Goal: Task Accomplishment & Management: Use online tool/utility

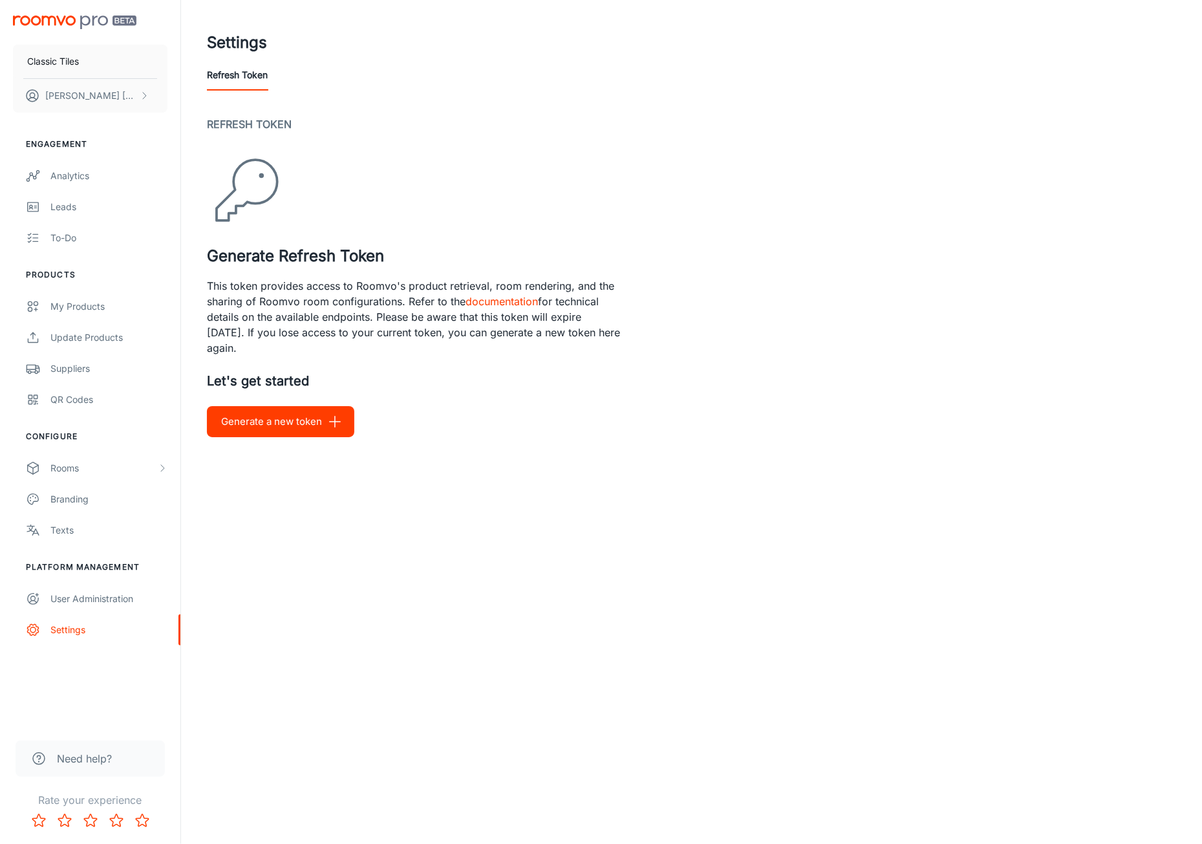
click at [292, 431] on button "Generate a new token" at bounding box center [280, 421] width 147 height 31
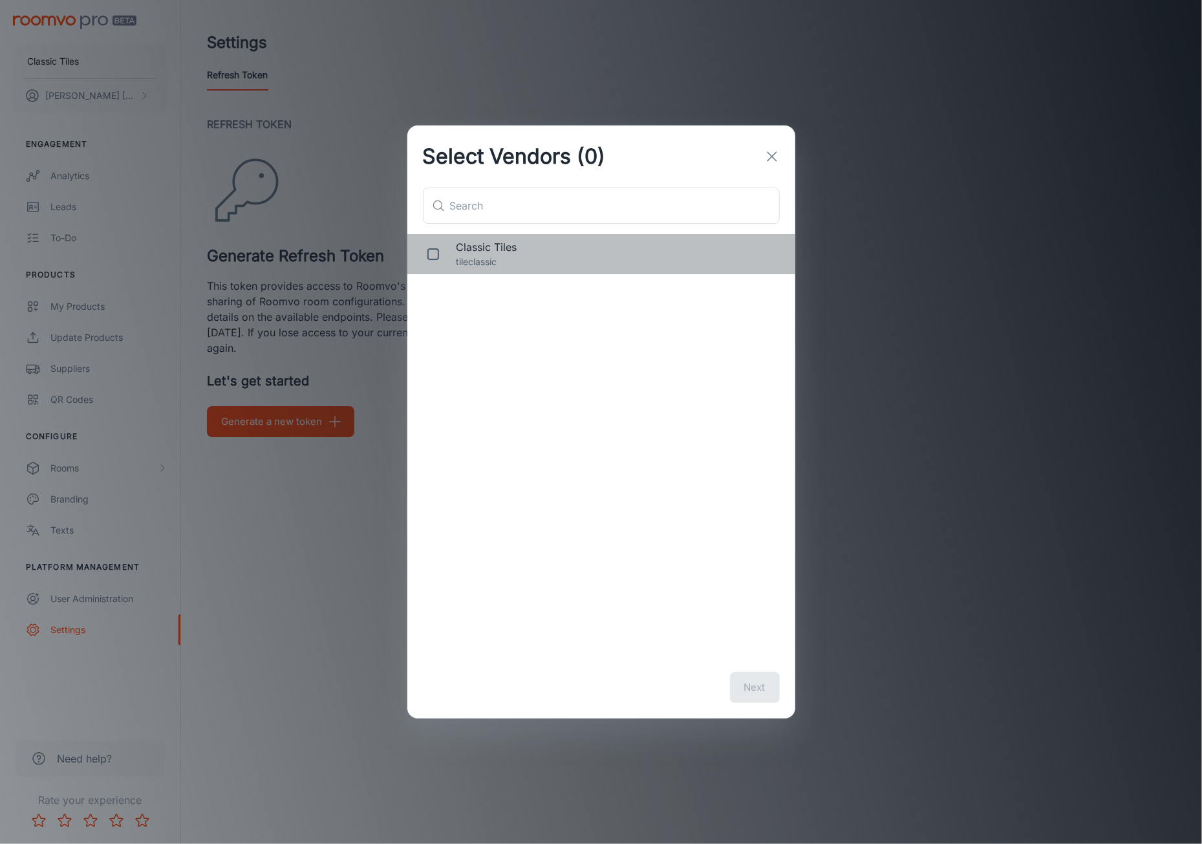
click at [506, 252] on span "Classic Tiles" at bounding box center [616, 247] width 318 height 16
checkbox input "true"
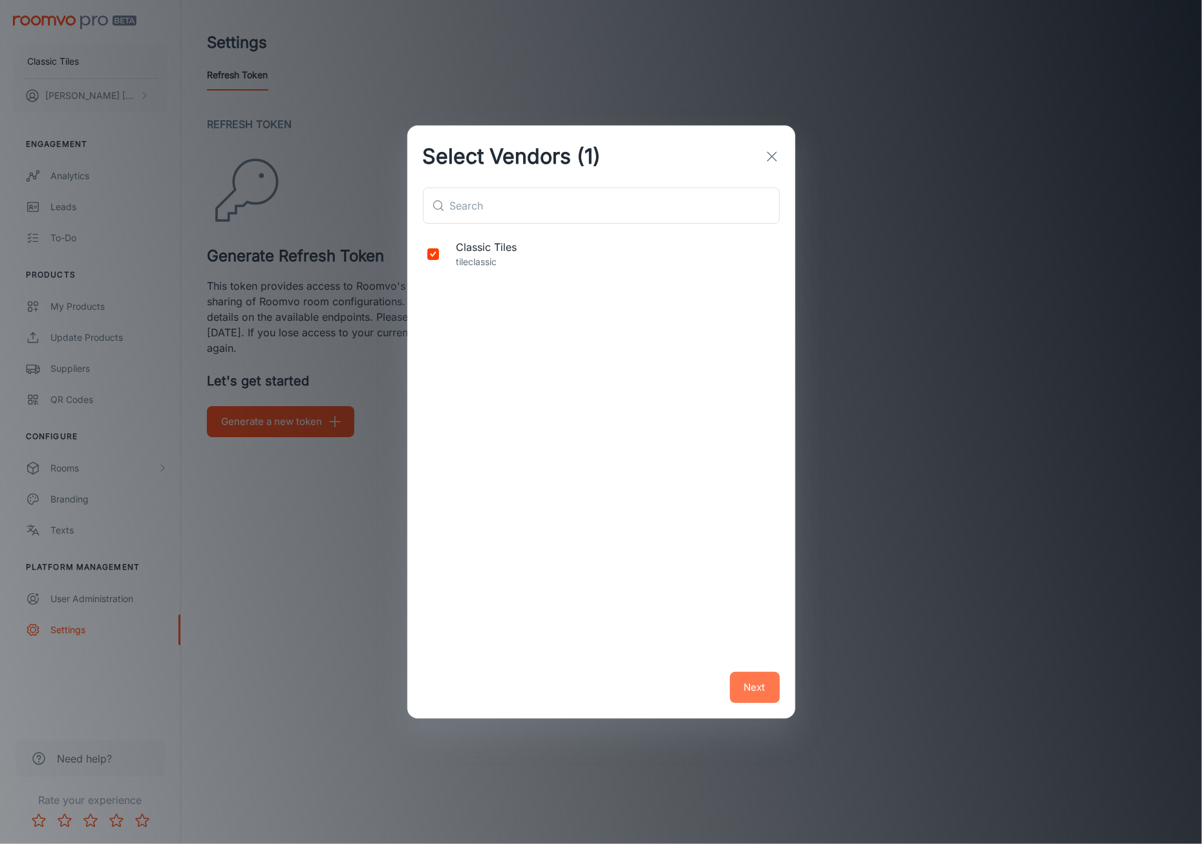
click at [752, 692] on button "Next" at bounding box center [755, 687] width 50 height 31
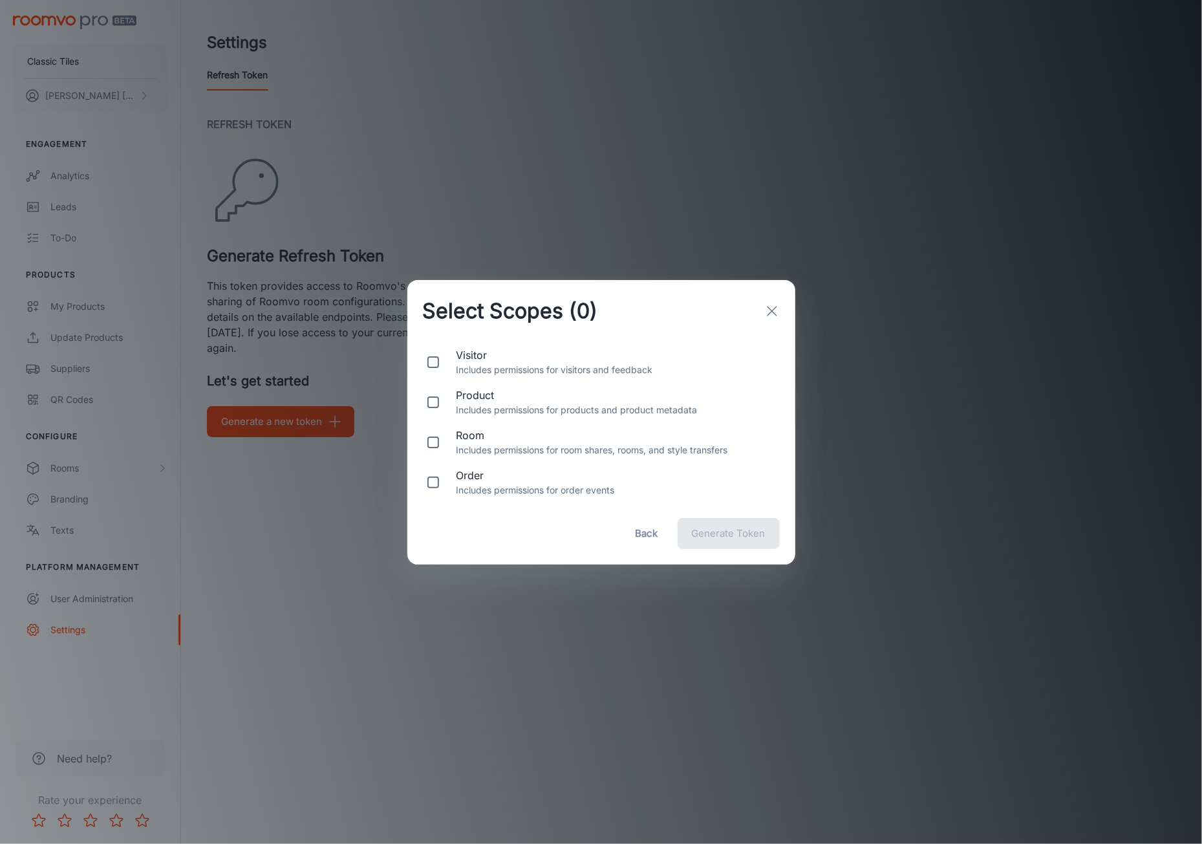
click at [489, 363] on p "Includes permissions for visitors and feedback" at bounding box center [616, 370] width 318 height 14
checkbox input "true"
click at [501, 406] on p "Includes permissions for products and product metadata" at bounding box center [616, 410] width 318 height 14
checkbox input "true"
click at [503, 443] on p "Includes permissions for room shares, rooms, and style transfers" at bounding box center [616, 450] width 318 height 14
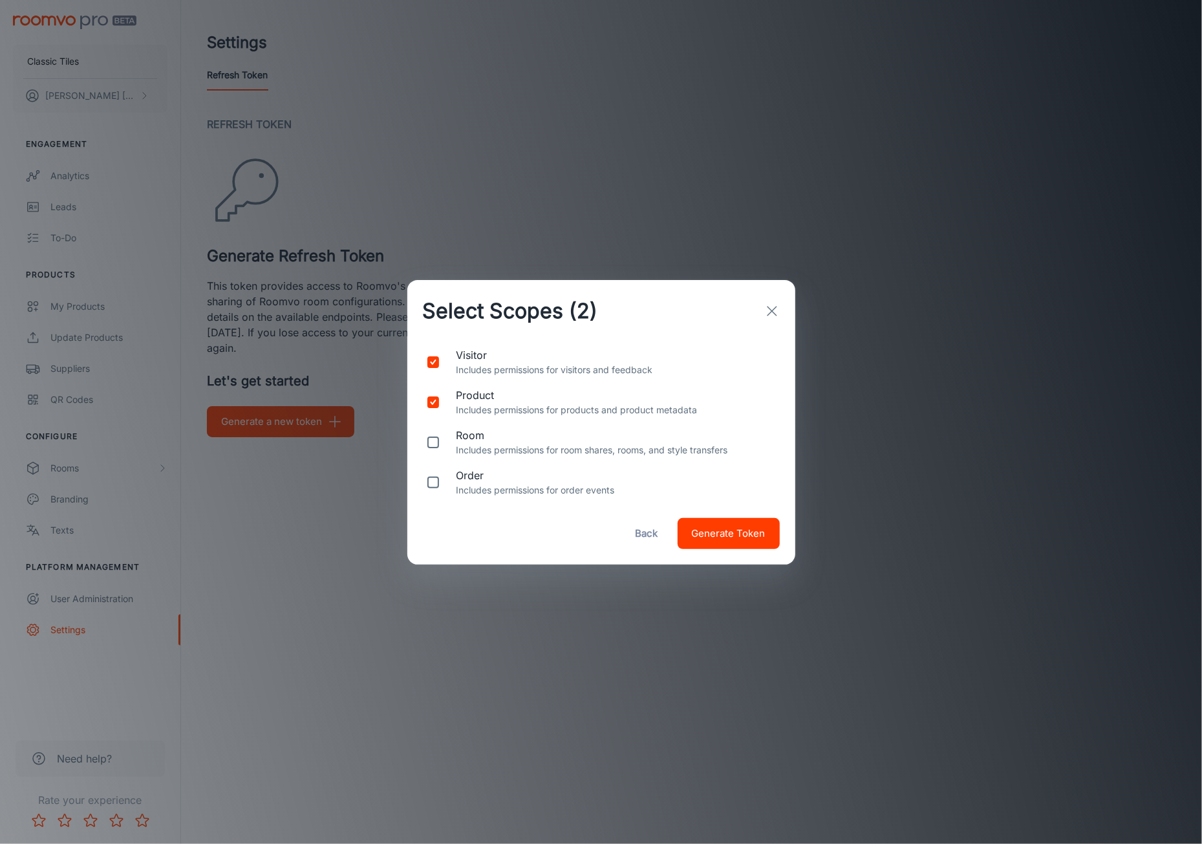
checkbox input "true"
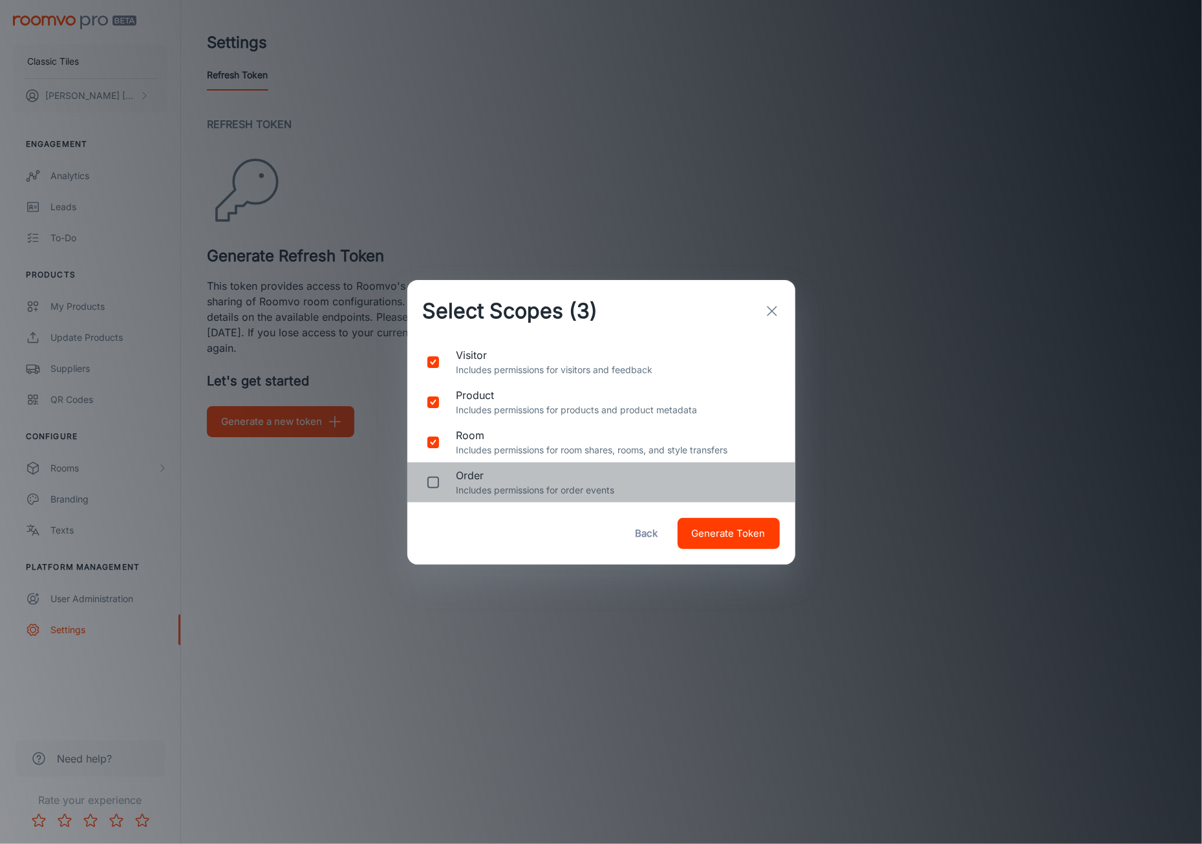
click at [519, 482] on span "order" at bounding box center [616, 476] width 318 height 16
checkbox input "true"
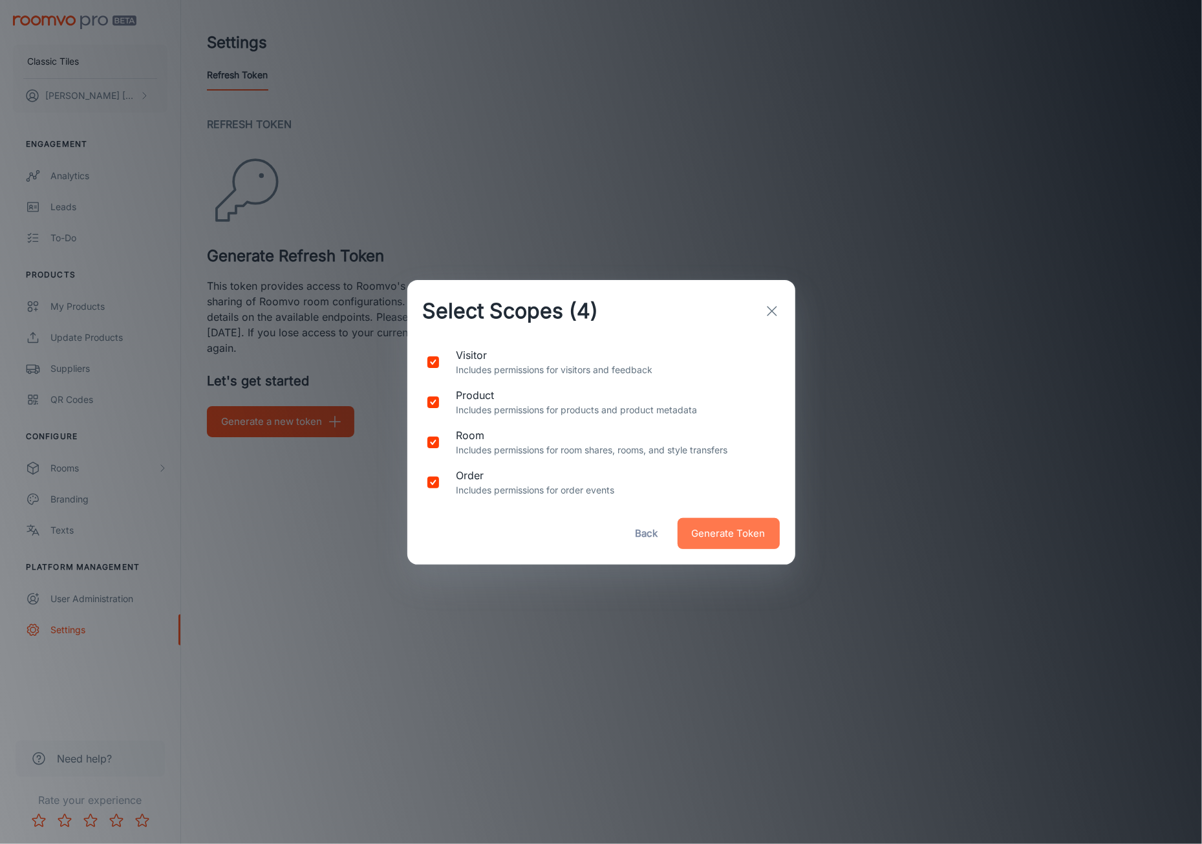
click at [724, 535] on span "Generate Token" at bounding box center [729, 533] width 74 height 17
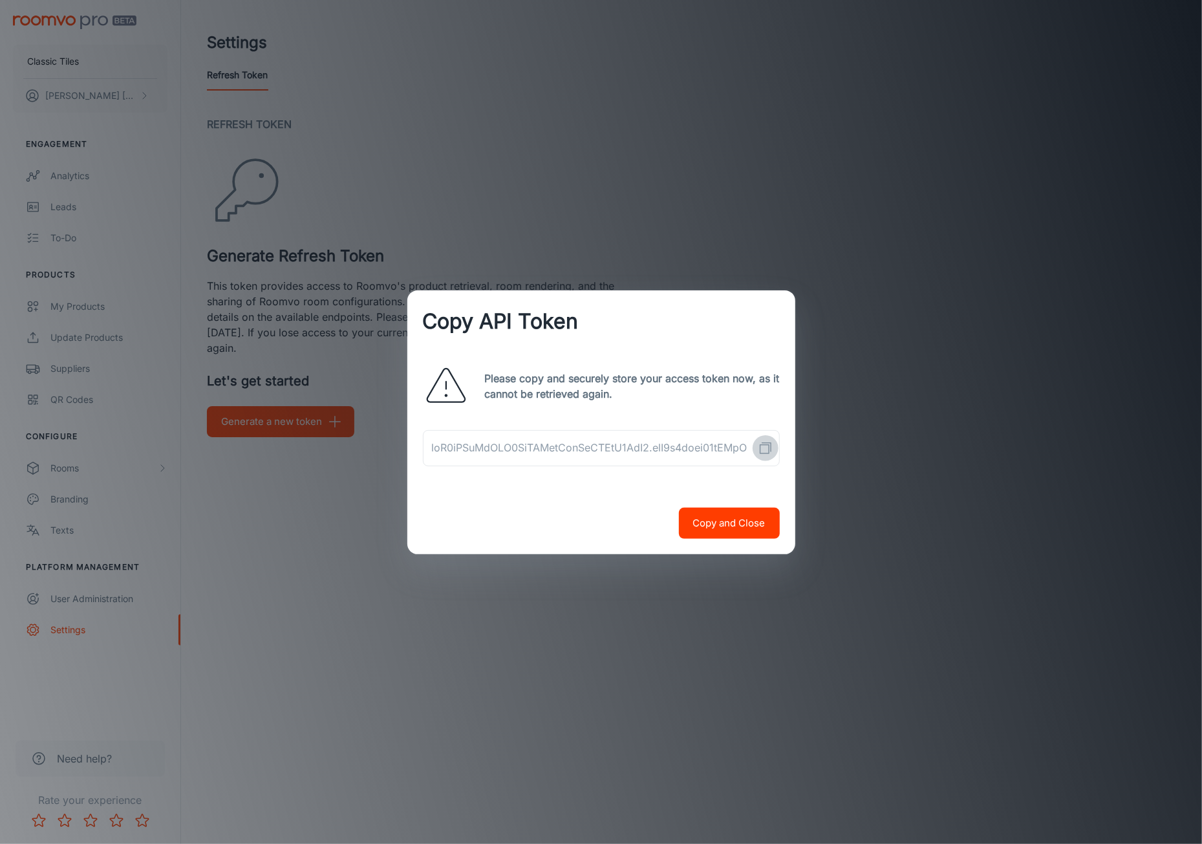
click at [755, 451] on button "Copy API Token" at bounding box center [766, 448] width 26 height 26
click at [599, 206] on div "Copy API Token Please copy and securely store your access token now, as it cann…" at bounding box center [601, 422] width 1202 height 844
